Goal: Check status: Check status

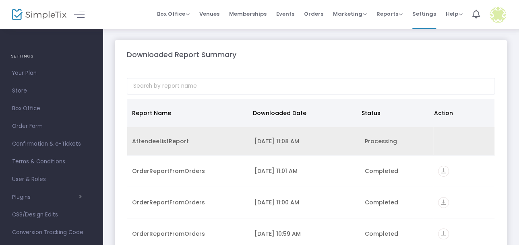
click at [373, 142] on div "Processing" at bounding box center [397, 141] width 64 height 8
click at [462, 138] on td "Data table" at bounding box center [463, 141] width 61 height 29
click at [270, 140] on div "[DATE] 11:08 AM" at bounding box center [304, 141] width 101 height 8
